Goal: Navigation & Orientation: Find specific page/section

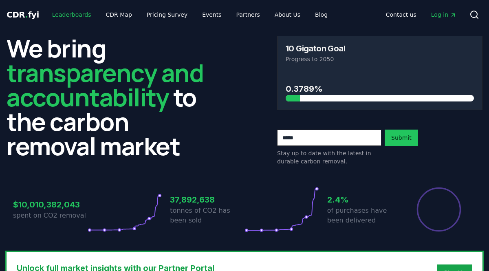
click at [68, 15] on link "Leaderboards" at bounding box center [72, 14] width 52 height 15
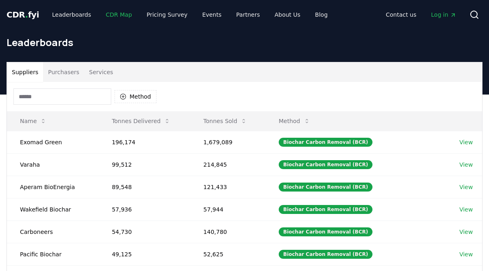
click at [107, 18] on link "CDR Map" at bounding box center [118, 14] width 39 height 15
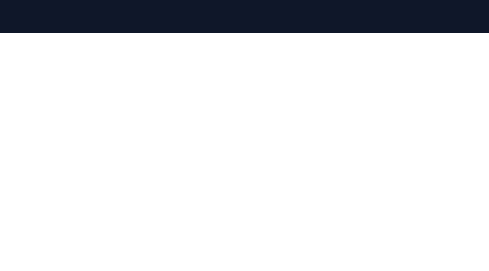
scroll to position [96, 0]
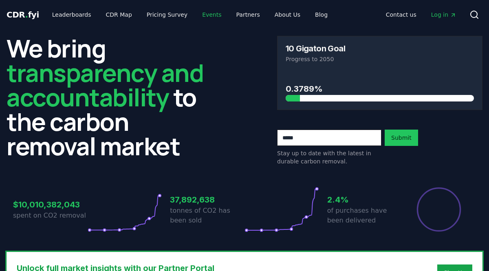
click at [196, 15] on link "Events" at bounding box center [212, 14] width 32 height 15
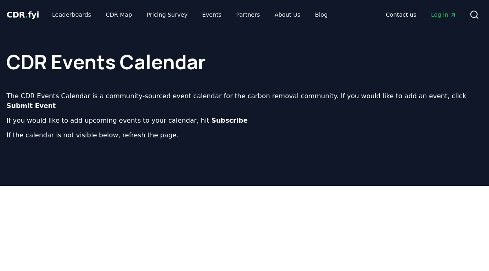
click at [28, 13] on span "CDR . fyi" at bounding box center [23, 15] width 33 height 10
